Goal: Task Accomplishment & Management: Manage account settings

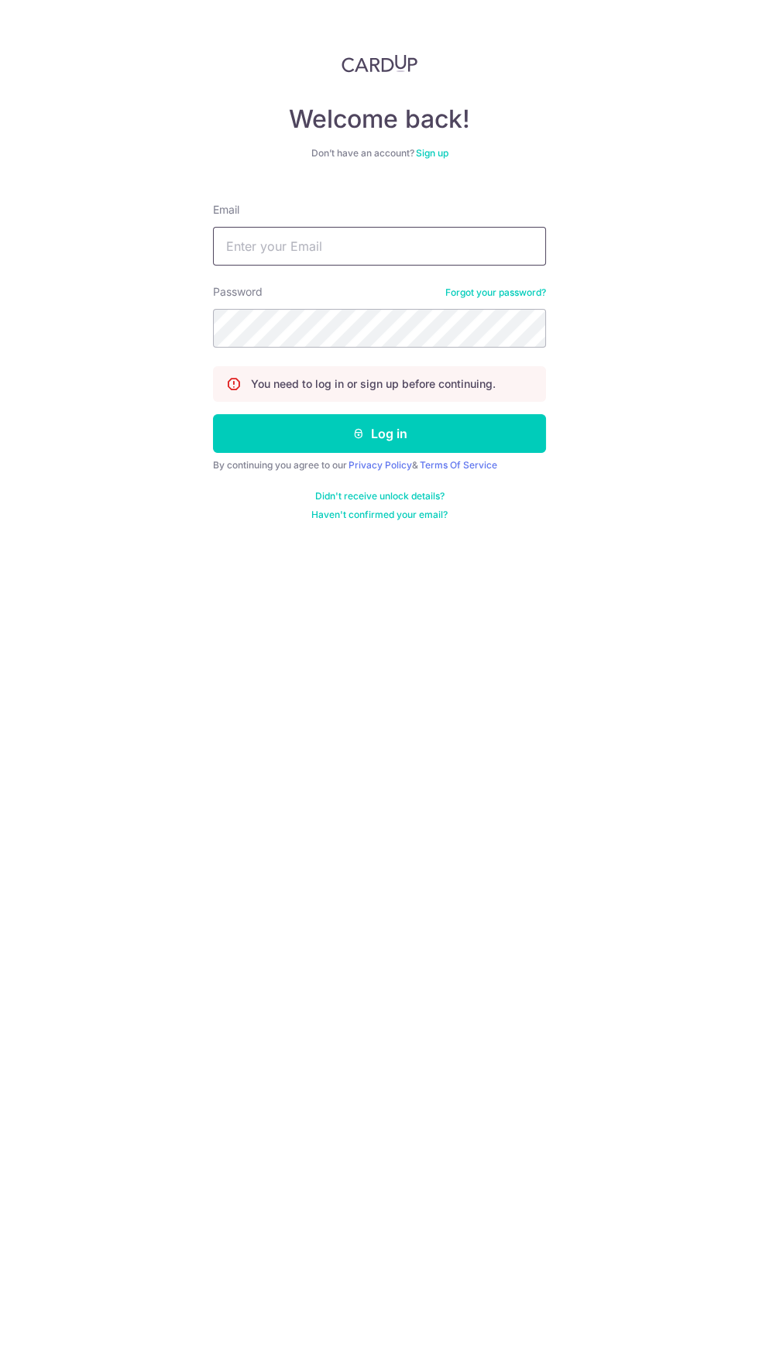
click at [426, 248] on input "Email" at bounding box center [379, 246] width 333 height 39
type input "[EMAIL_ADDRESS][DOMAIN_NAME]"
click at [213, 414] on button "Log in" at bounding box center [379, 433] width 333 height 39
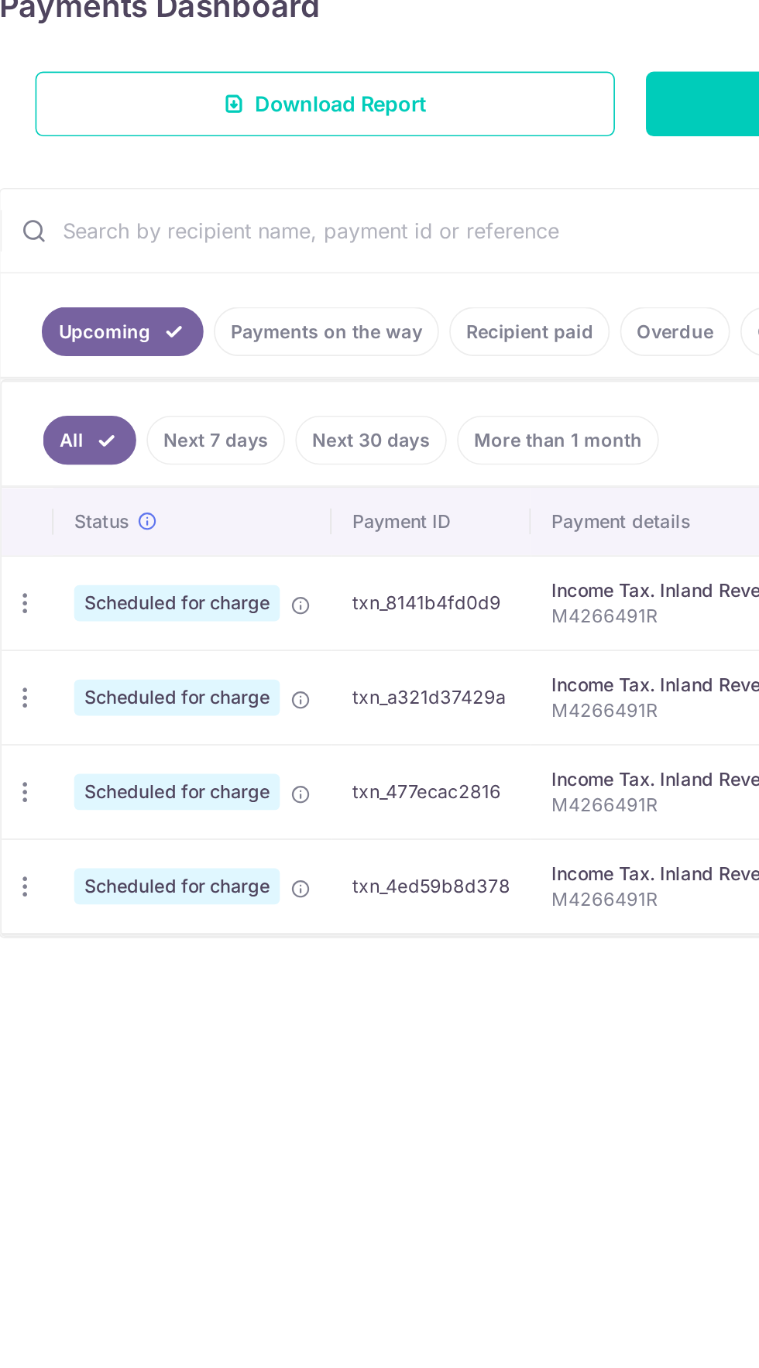
click at [225, 494] on link "Payments on the way" at bounding box center [208, 490] width 135 height 29
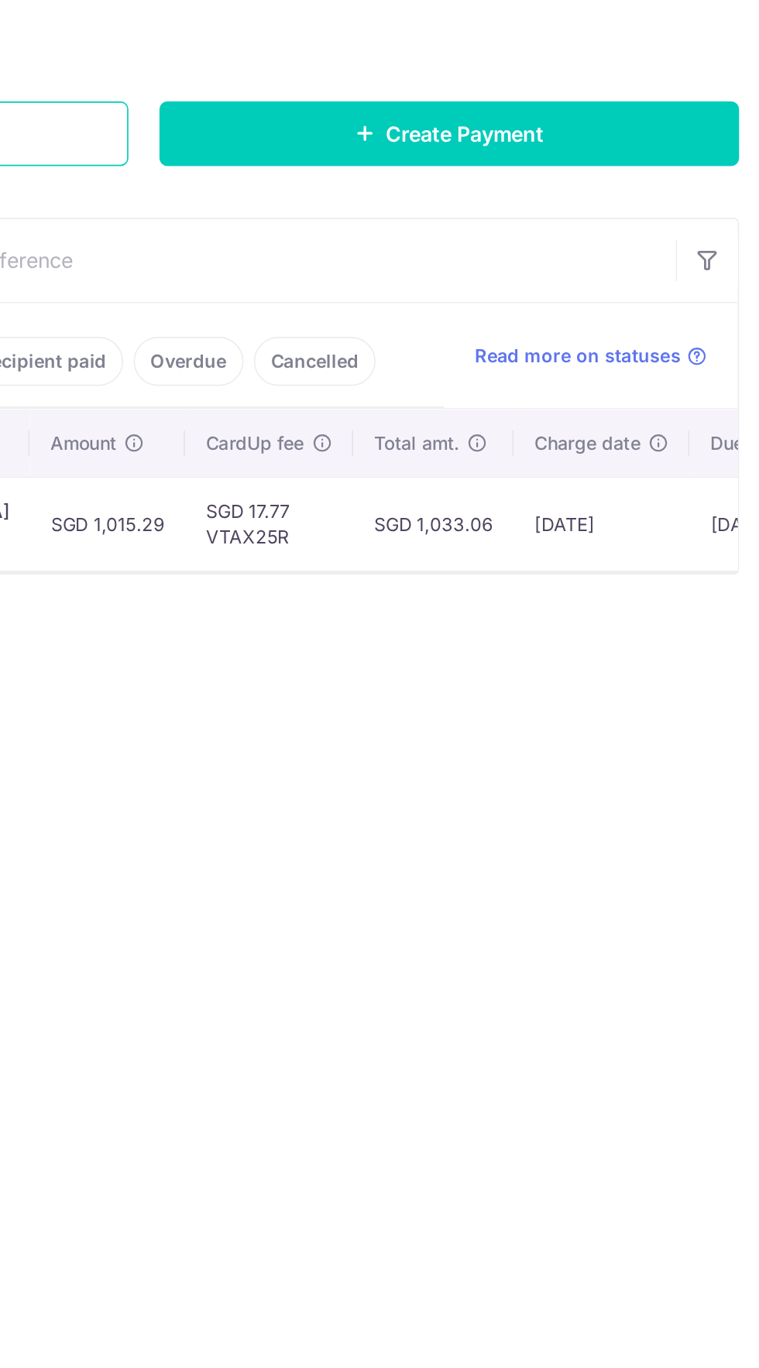
scroll to position [0, 338]
